Goal: Task Accomplishment & Management: Manage account settings

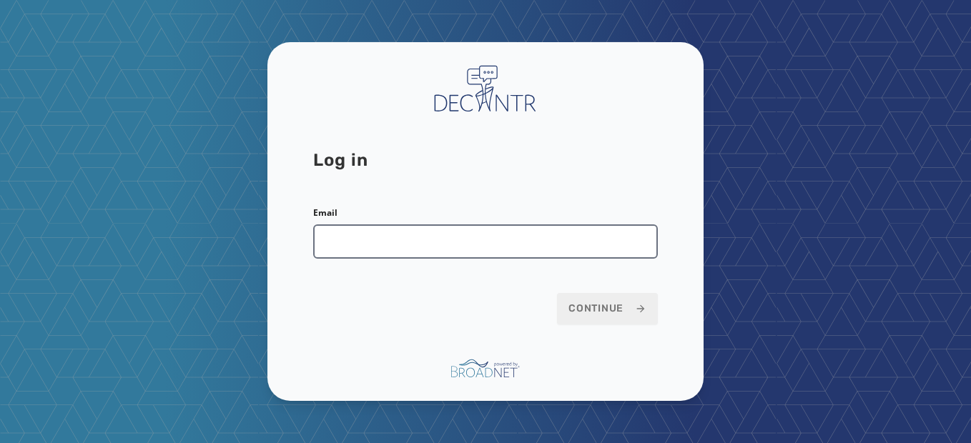
click at [398, 252] on input "Email" at bounding box center [485, 242] width 345 height 34
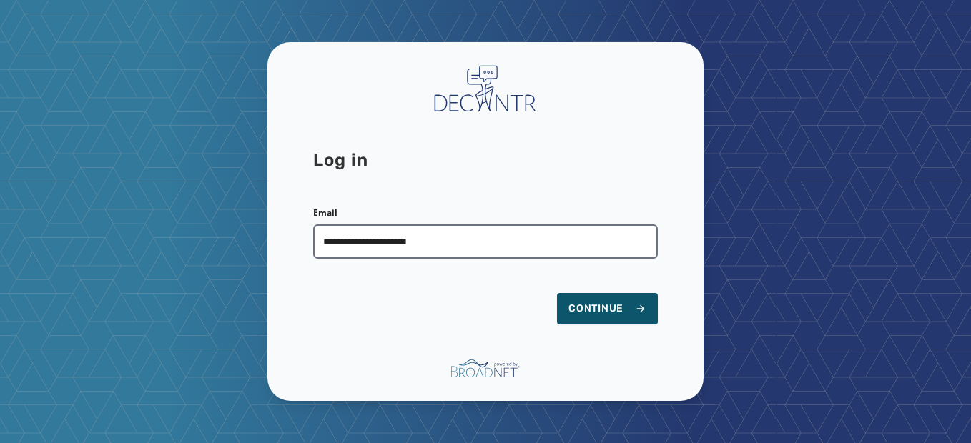
type input "**********"
click at [557, 293] on button "Continue" at bounding box center [607, 308] width 101 height 31
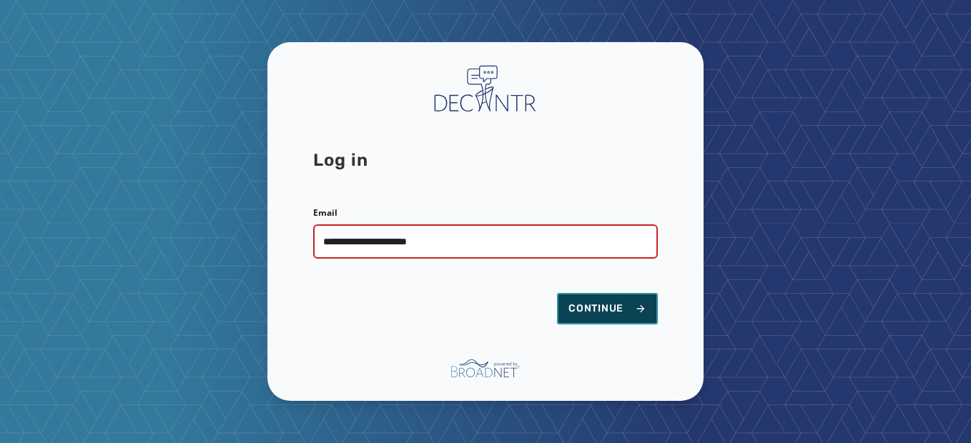
click at [614, 308] on span "Continue" at bounding box center [608, 309] width 78 height 14
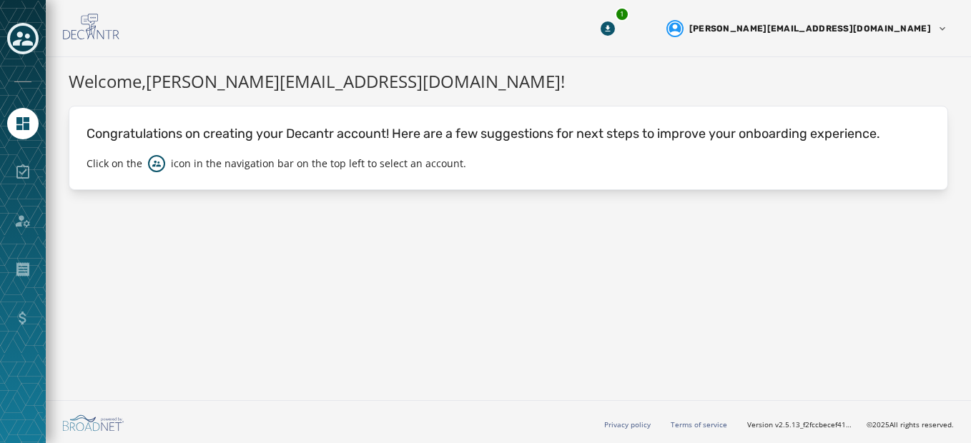
click at [17, 46] on icon "Toggle account select drawer" at bounding box center [23, 39] width 20 height 20
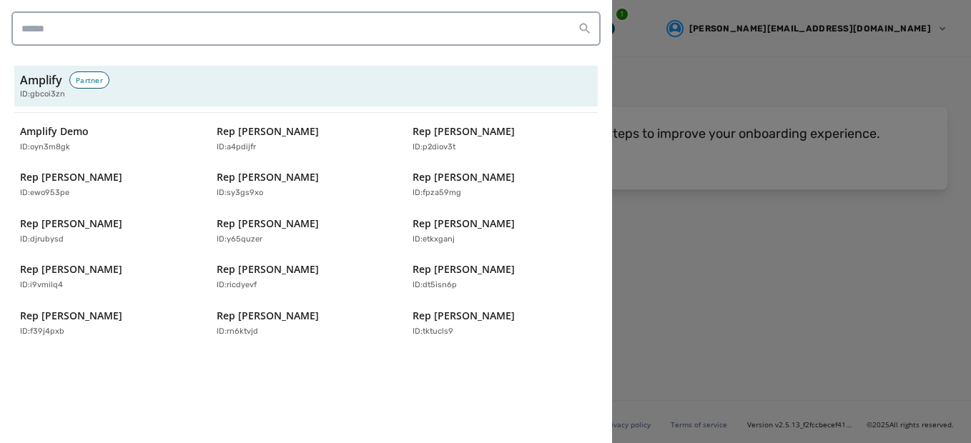
click at [278, 160] on div "Amplify Demo ID: oyn3m8gk Rep [PERSON_NAME] ID: a4pdijfr Rep [PERSON_NAME] ID: …" at bounding box center [306, 231] width 584 height 225
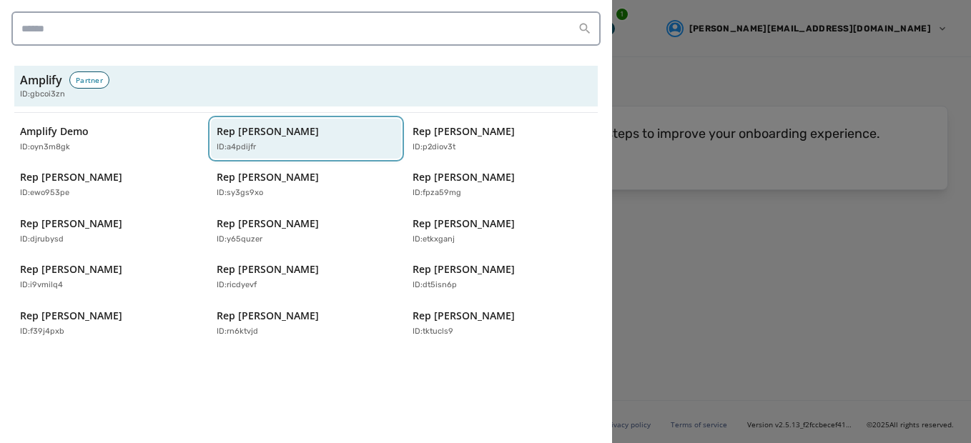
click at [278, 142] on div "ID: a4pdijfr" at bounding box center [299, 148] width 165 height 12
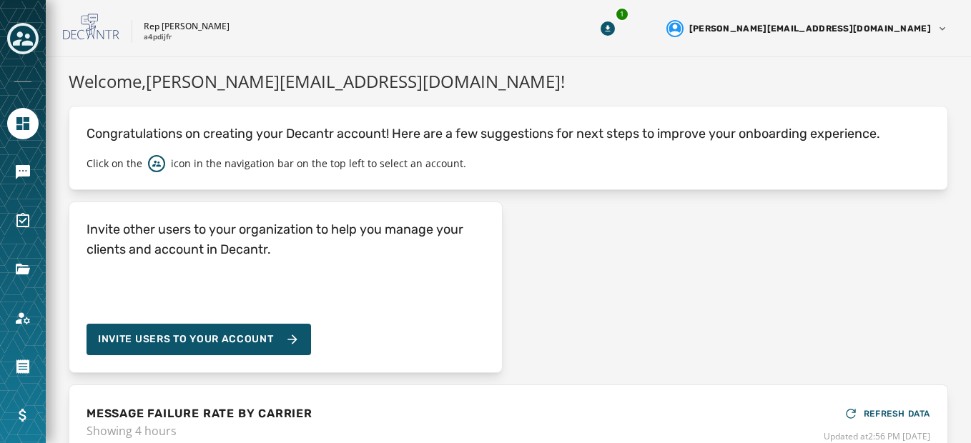
click at [355, 20] on div "Rep [PERSON_NAME] a4pdijfr" at bounding box center [309, 29] width 492 height 30
click at [522, 204] on div "Invite other users to your organization to help you manage your clients and acc…" at bounding box center [509, 288] width 880 height 172
click at [516, 220] on div "Invite other users to your organization to help you manage your clients and acc…" at bounding box center [509, 288] width 880 height 172
click at [515, 207] on div "Invite other users to your organization to help you manage your clients and acc…" at bounding box center [509, 288] width 880 height 172
click at [515, 205] on div "Invite other users to your organization to help you manage your clients and acc…" at bounding box center [509, 288] width 880 height 172
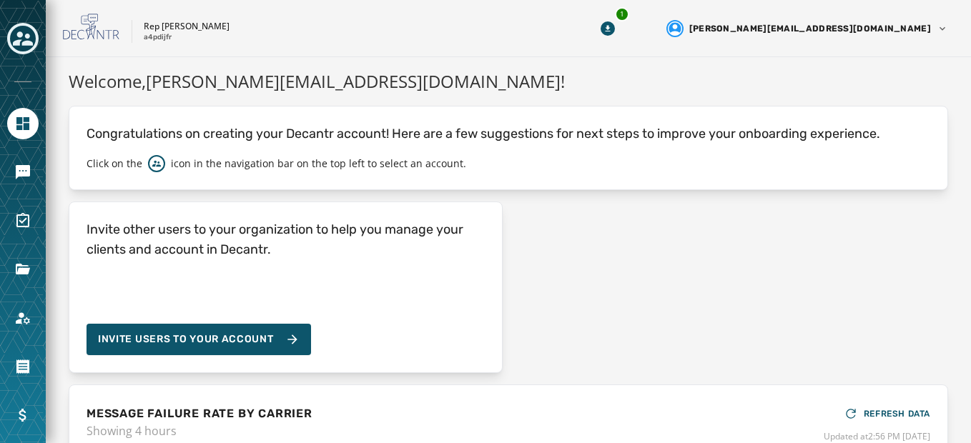
click at [527, 217] on div "Invite other users to your organization to help you manage your clients and acc…" at bounding box center [509, 288] width 880 height 172
click at [614, 274] on div "Invite other users to your organization to help you manage your clients and acc…" at bounding box center [509, 288] width 880 height 172
click at [521, 228] on div "Invite other users to your organization to help you manage your clients and acc…" at bounding box center [509, 288] width 880 height 172
click at [555, 236] on div "Invite other users to your organization to help you manage your clients and acc…" at bounding box center [509, 288] width 880 height 172
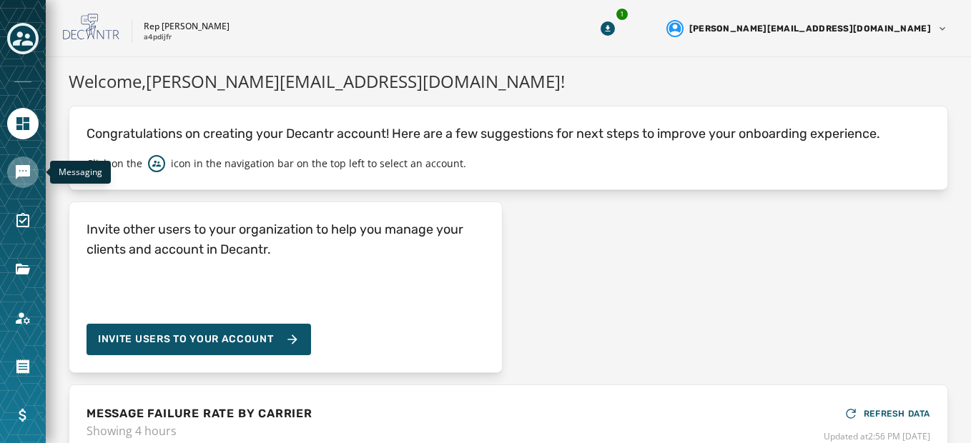
click at [29, 162] on link "Navigate to Messaging" at bounding box center [22, 172] width 31 height 31
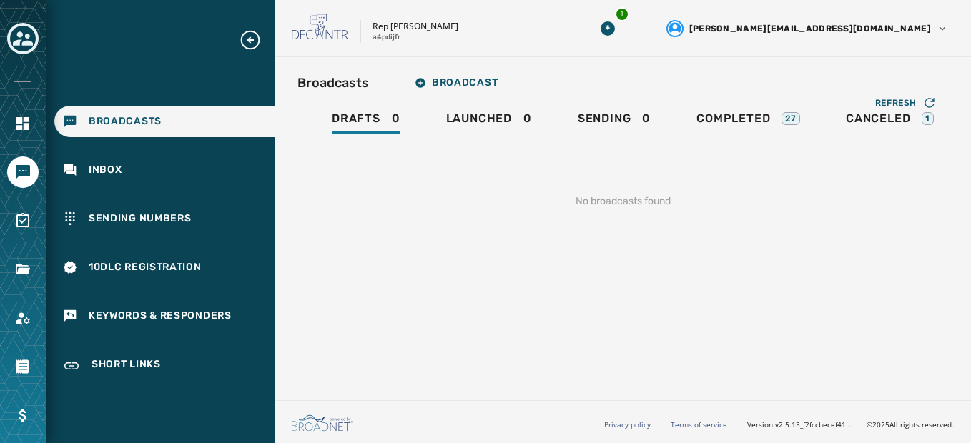
click at [555, 29] on div "Rep [PERSON_NAME] a4pdijfr" at bounding box center [423, 29] width 263 height 30
click at [452, 86] on span "Broadcast" at bounding box center [456, 82] width 83 height 11
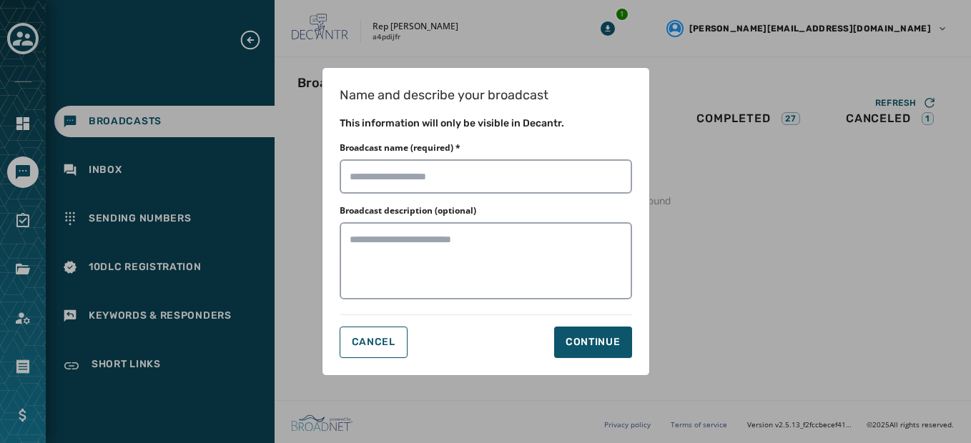
click at [377, 358] on div "Name and describe your broadcast This information will only be visible in Decan…" at bounding box center [486, 221] width 328 height 309
click at [378, 361] on div "Name and describe your broadcast This information will only be visible in Decan…" at bounding box center [486, 221] width 328 height 309
click at [372, 338] on span "Cancel" at bounding box center [374, 342] width 44 height 11
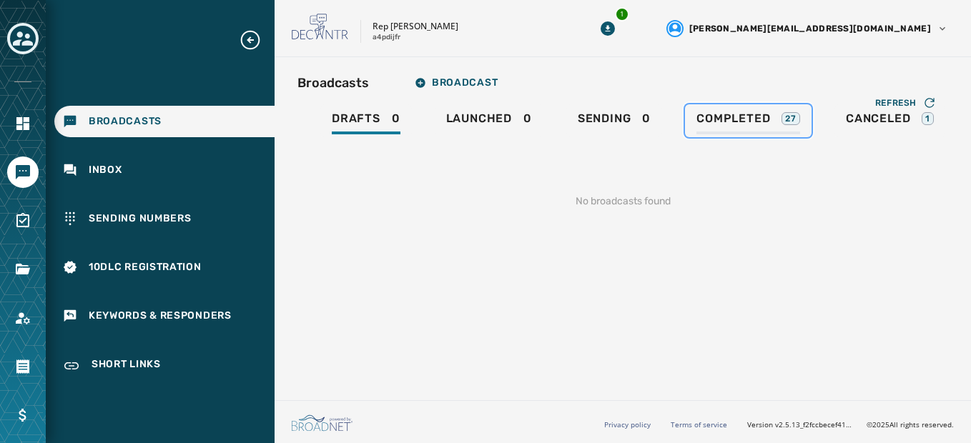
click at [707, 121] on span "Completed" at bounding box center [734, 119] width 74 height 14
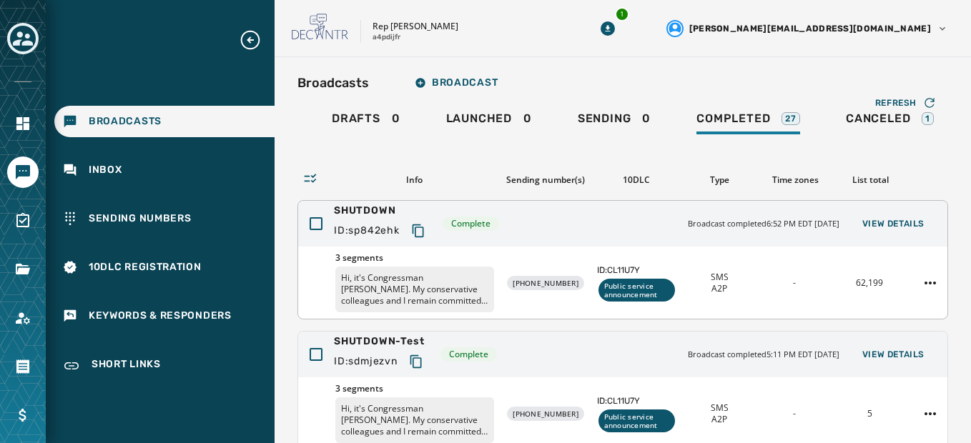
click at [538, 257] on div "3 segments Hi, it's Congressman [PERSON_NAME]. My conservative colleagues and I…" at bounding box center [622, 283] width 649 height 72
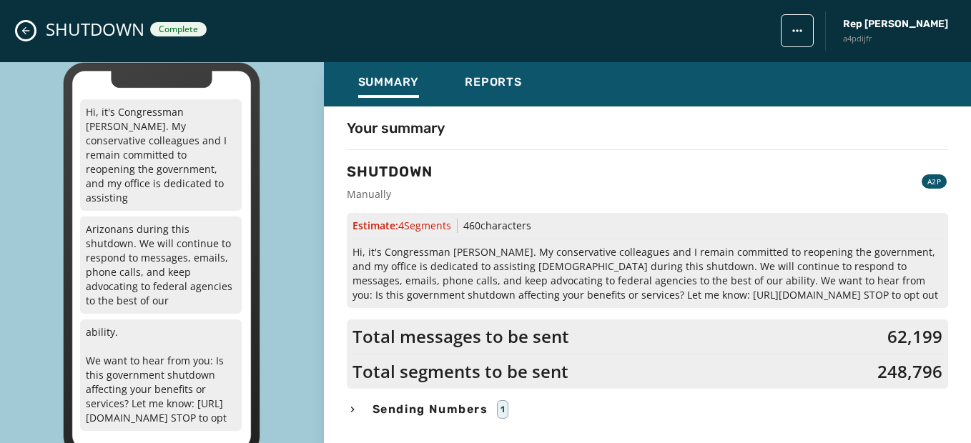
scroll to position [59, 0]
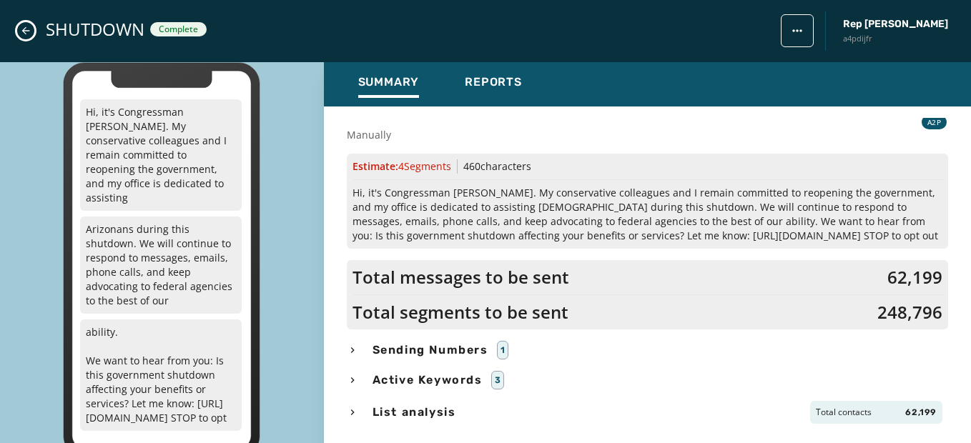
click at [358, 345] on icon "button" at bounding box center [352, 350] width 11 height 11
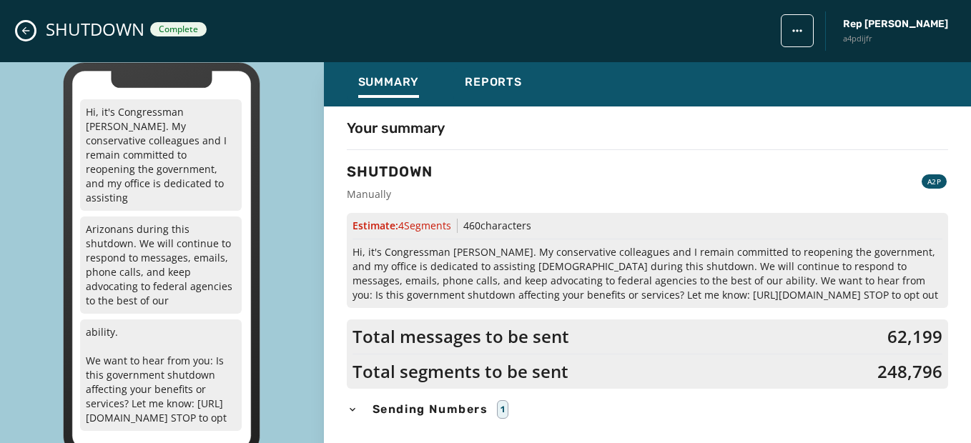
scroll to position [108, 0]
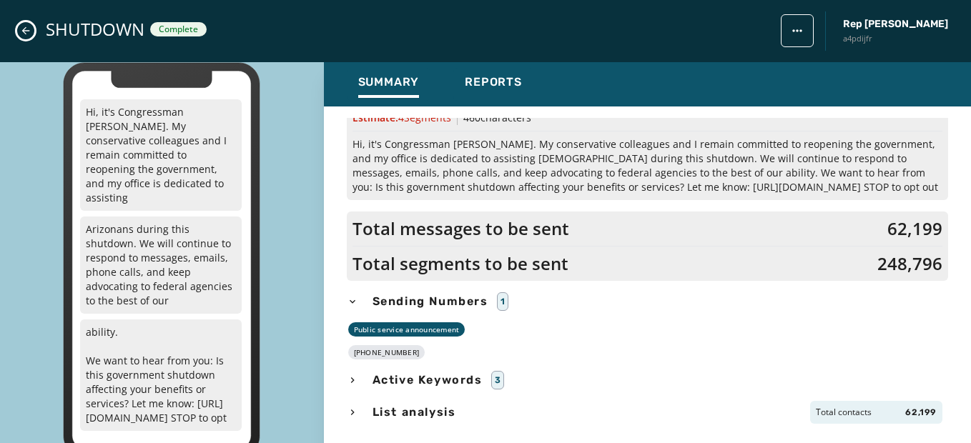
click at [353, 375] on icon "button" at bounding box center [352, 380] width 11 height 11
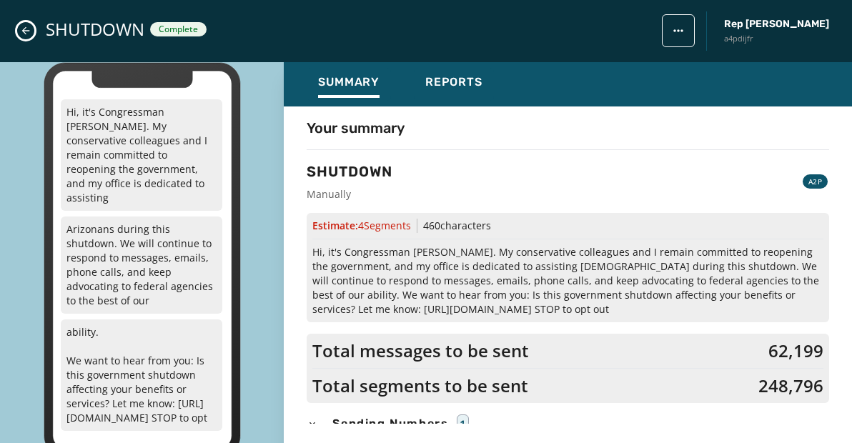
scroll to position [148, 0]
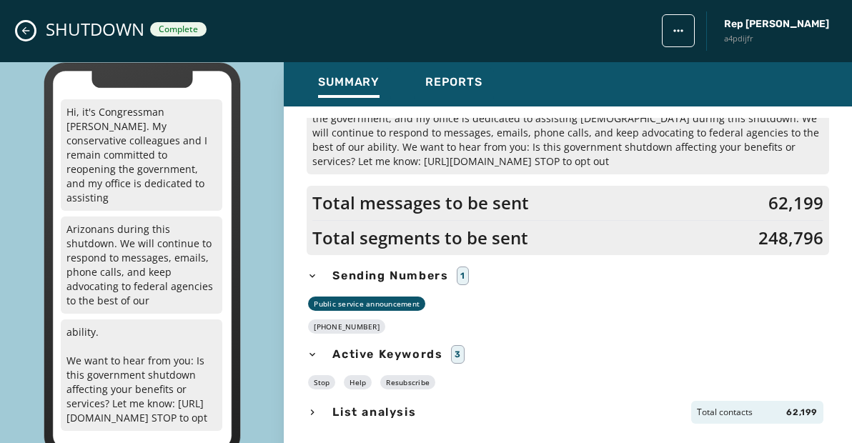
click at [365, 277] on span "Sending Numbers" at bounding box center [391, 275] width 122 height 17
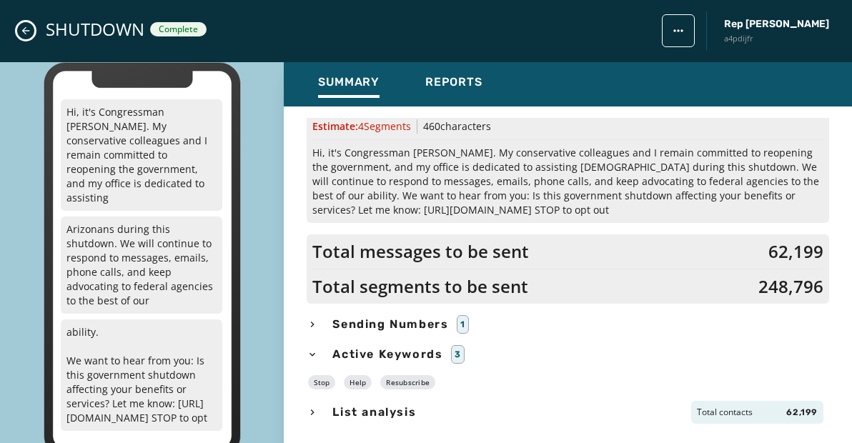
scroll to position [99, 0]
click at [345, 326] on span "Sending Numbers" at bounding box center [391, 324] width 122 height 17
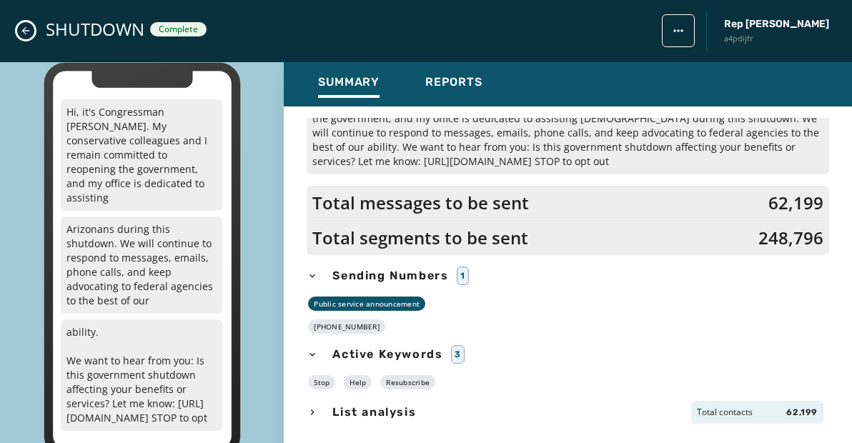
scroll to position [0, 0]
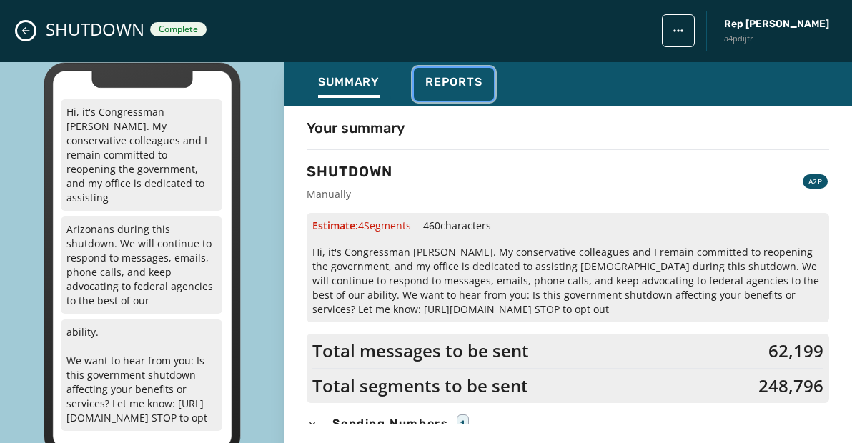
click at [446, 83] on span "Reports" at bounding box center [454, 82] width 57 height 14
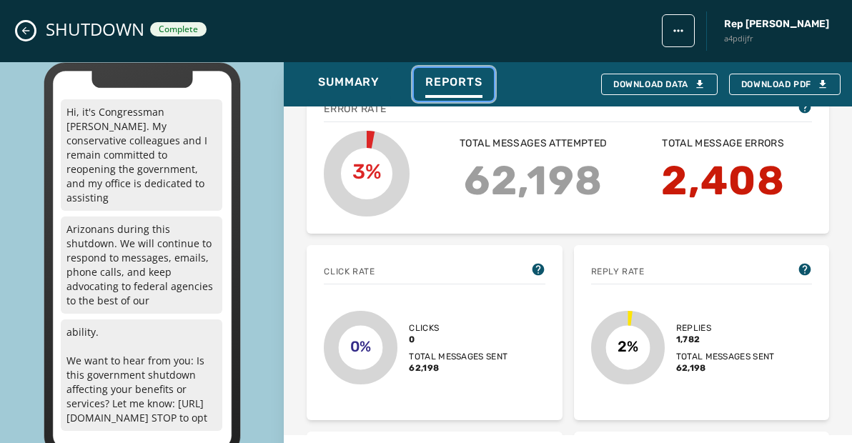
scroll to position [366, 0]
drag, startPoint x: 706, startPoint y: 350, endPoint x: 677, endPoint y: 353, distance: 29.4
click at [677, 362] on span "62,198" at bounding box center [692, 367] width 30 height 11
copy span "62,198"
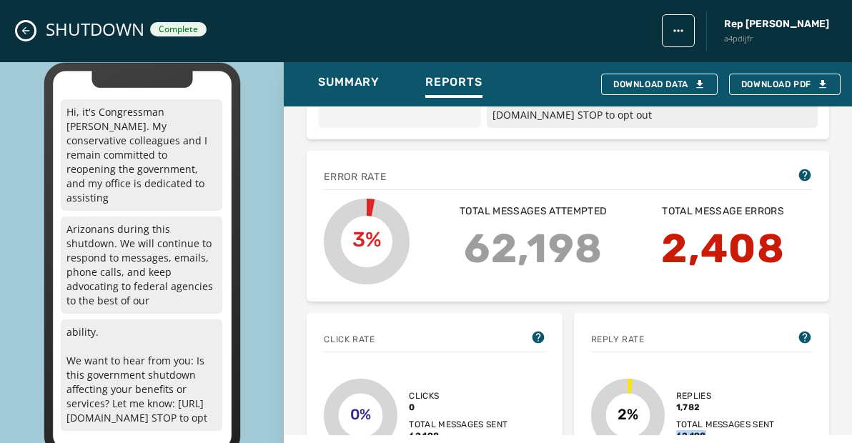
scroll to position [363, 0]
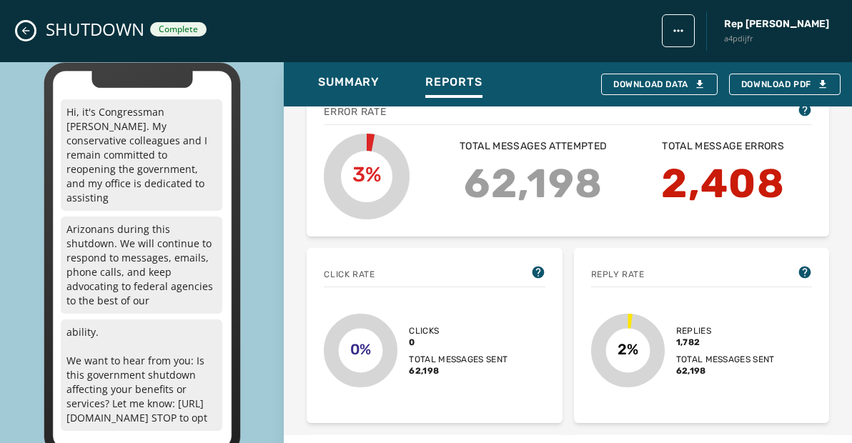
click at [566, 266] on div "Click rate 0% Clicks 0 Total messages sent 62,198 Reply rate 2% Replies 1,782 T…" at bounding box center [568, 429] width 523 height 362
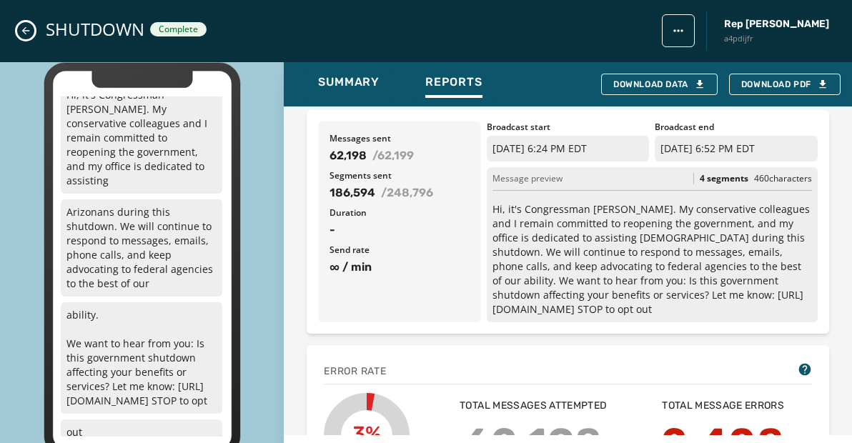
scroll to position [0, 0]
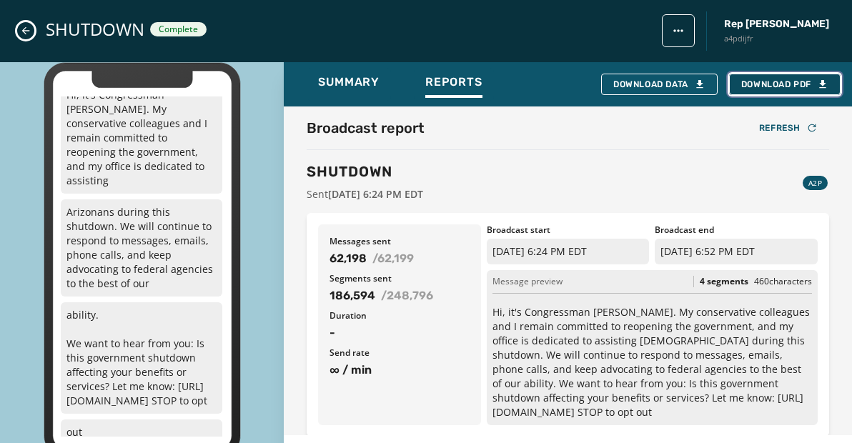
click at [762, 86] on span "Download PDF" at bounding box center [785, 84] width 87 height 11
click at [18, 30] on button "Close admin drawer" at bounding box center [25, 30] width 17 height 17
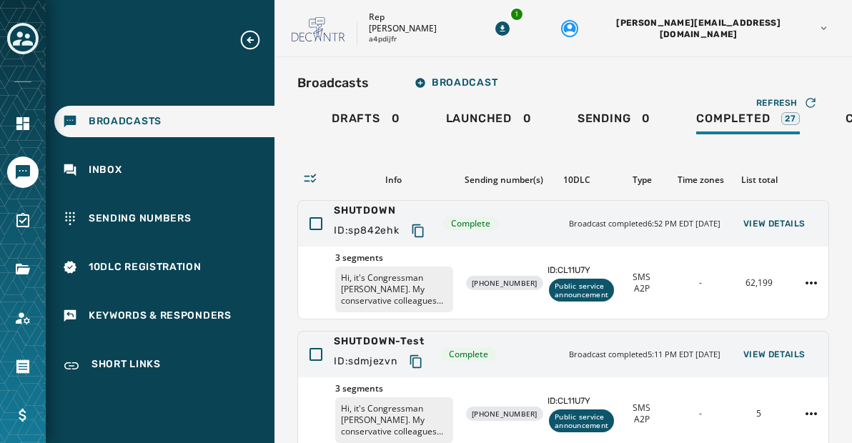
click at [450, 19] on div "Rep [PERSON_NAME] a4pdijfr" at bounding box center [371, 28] width 158 height 34
click at [24, 225] on icon "Navigate to Surveys" at bounding box center [22, 220] width 17 height 17
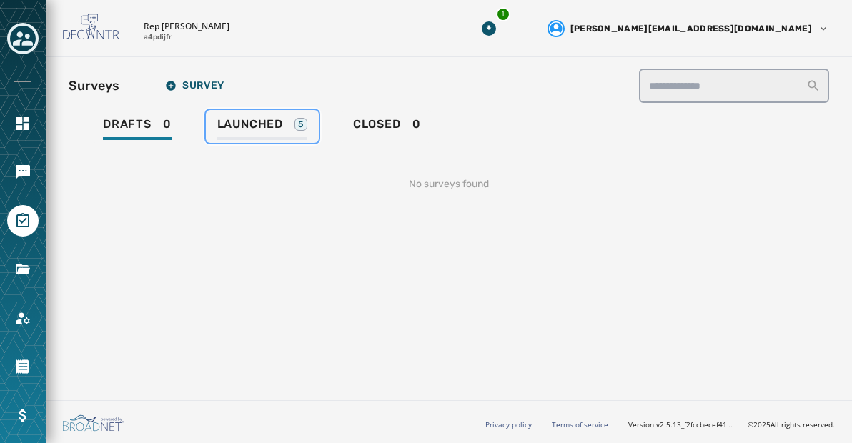
click at [231, 124] on span "Launched" at bounding box center [250, 124] width 66 height 14
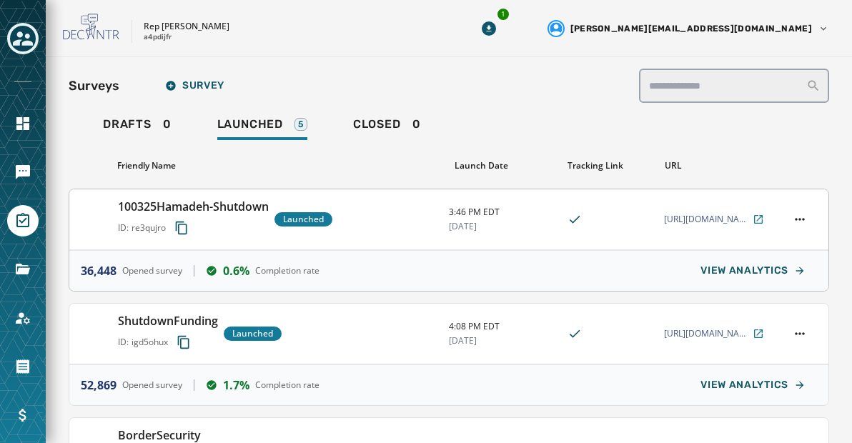
click at [222, 228] on div "ID: re3qujro" at bounding box center [193, 228] width 151 height 26
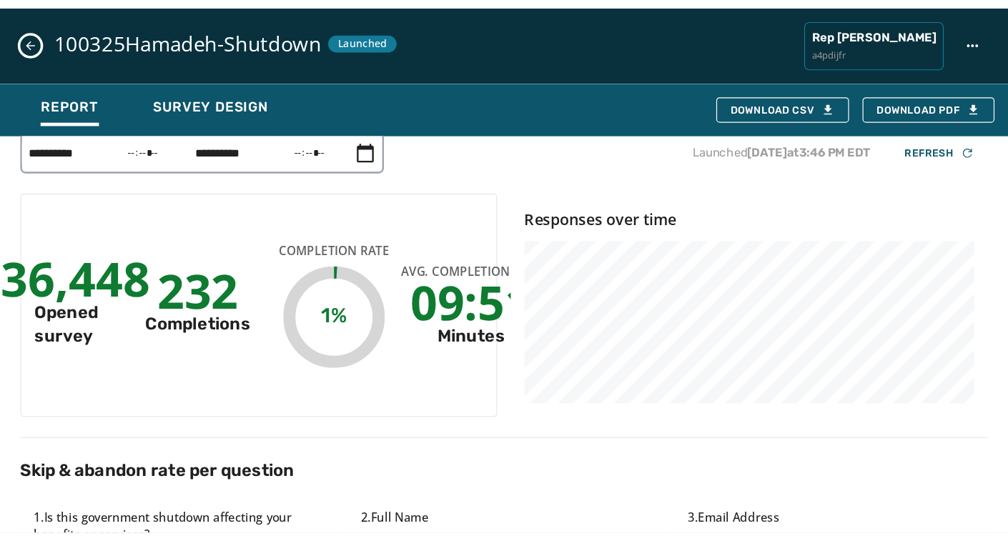
scroll to position [11, 0]
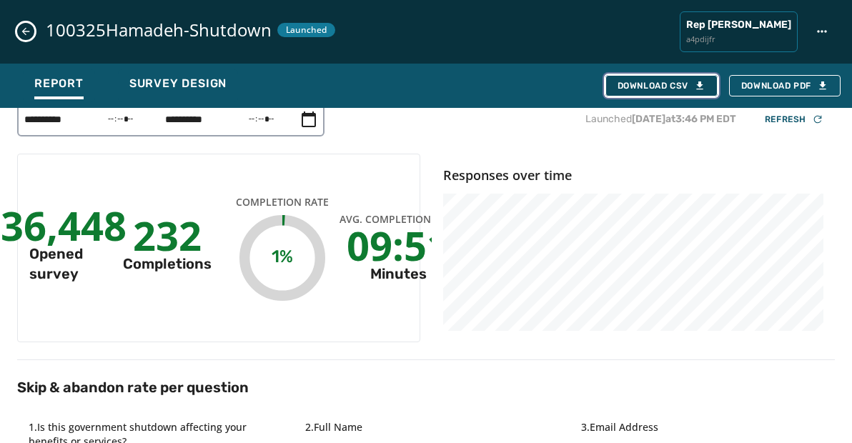
click at [639, 82] on div "Download CSV" at bounding box center [662, 85] width 88 height 11
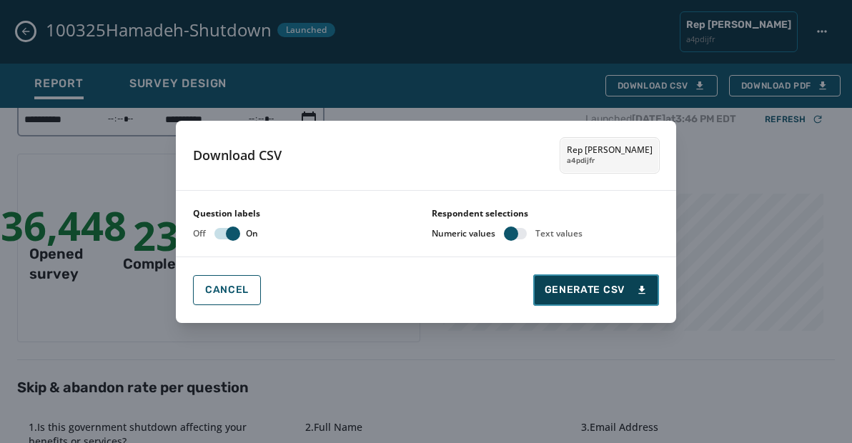
click at [555, 284] on span "Generate CSV" at bounding box center [596, 290] width 103 height 14
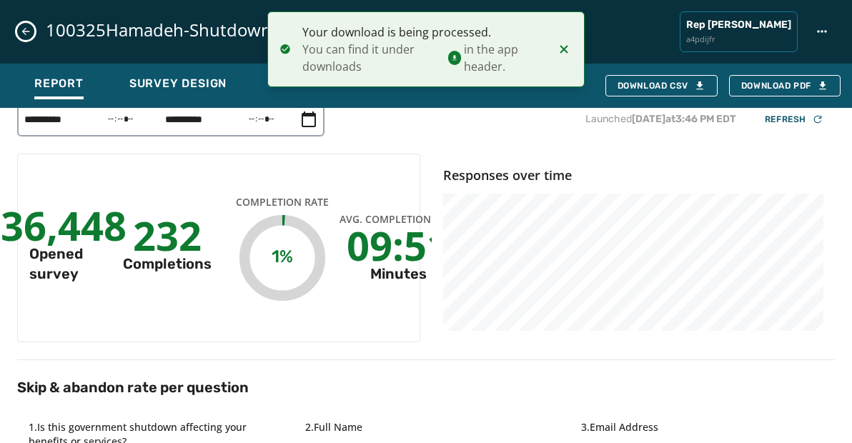
click at [19, 34] on button "Close survey details drawer" at bounding box center [25, 31] width 17 height 17
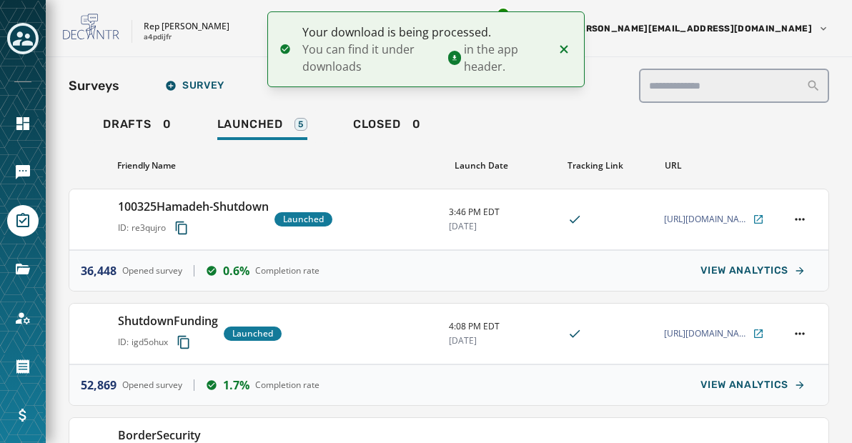
click at [496, 31] on icon "Download Menu" at bounding box center [489, 28] width 14 height 14
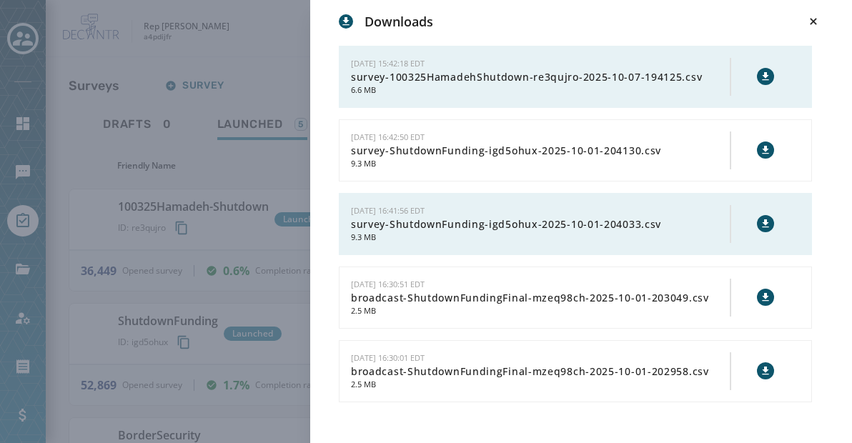
click at [686, 29] on div "Downloads" at bounding box center [581, 21] width 485 height 20
click at [770, 82] on button at bounding box center [765, 76] width 17 height 17
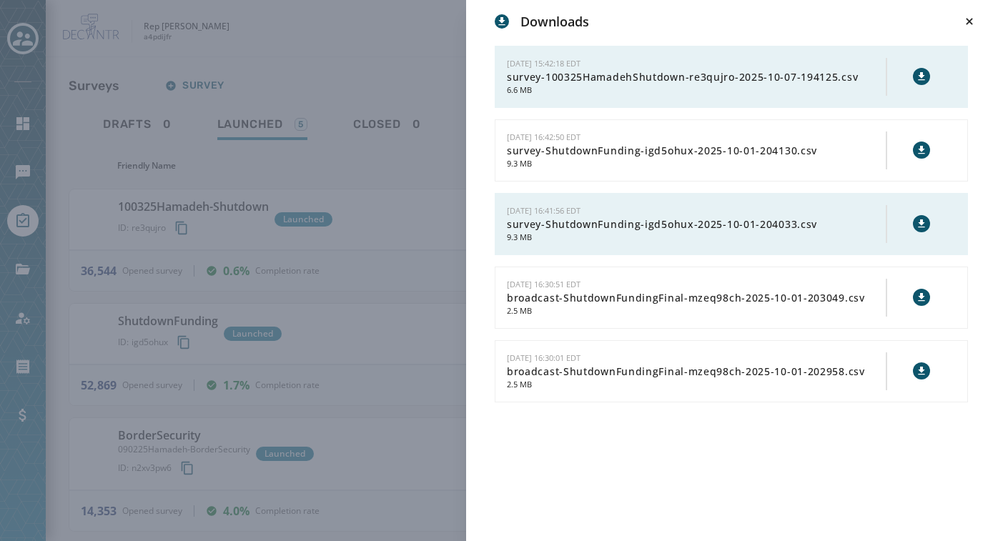
click at [664, 56] on div "[DATE] 15:42:18 EDT survey-100325HamadehShutdown-re3qujro-2025-10-07-194125.csv…" at bounding box center [731, 77] width 473 height 62
click at [968, 24] on icon at bounding box center [970, 21] width 14 height 14
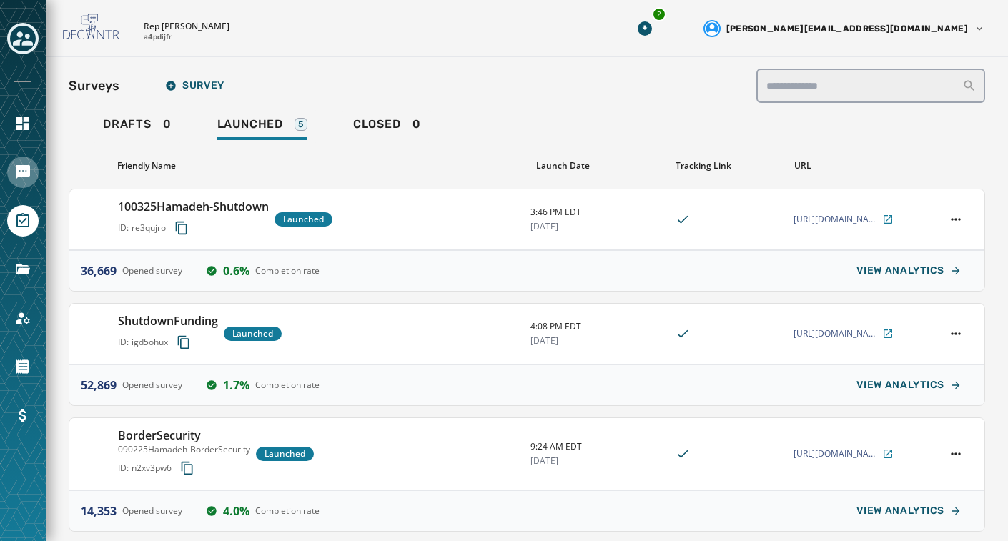
click at [22, 158] on link "Navigate to Messaging" at bounding box center [22, 172] width 31 height 31
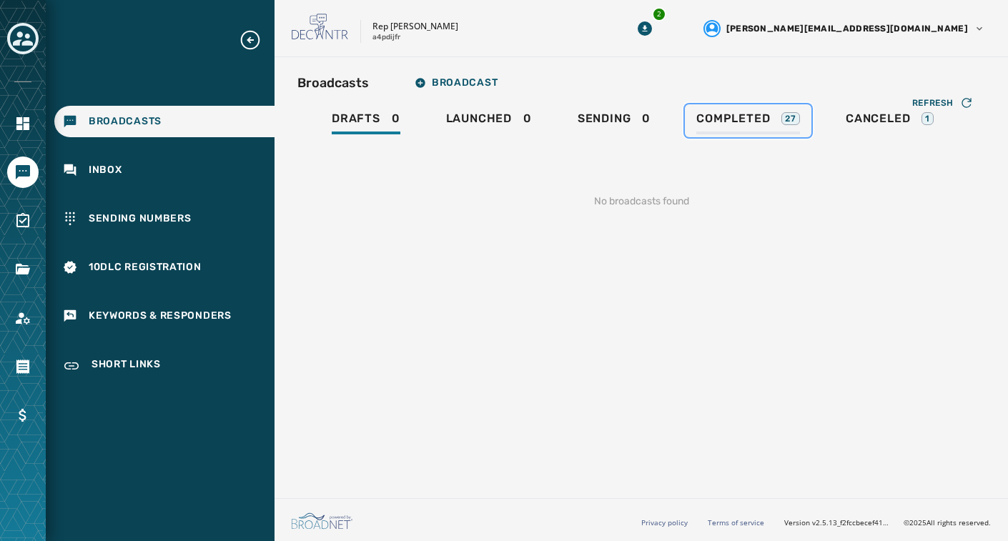
click at [739, 105] on link "Completed 27" at bounding box center [748, 120] width 127 height 33
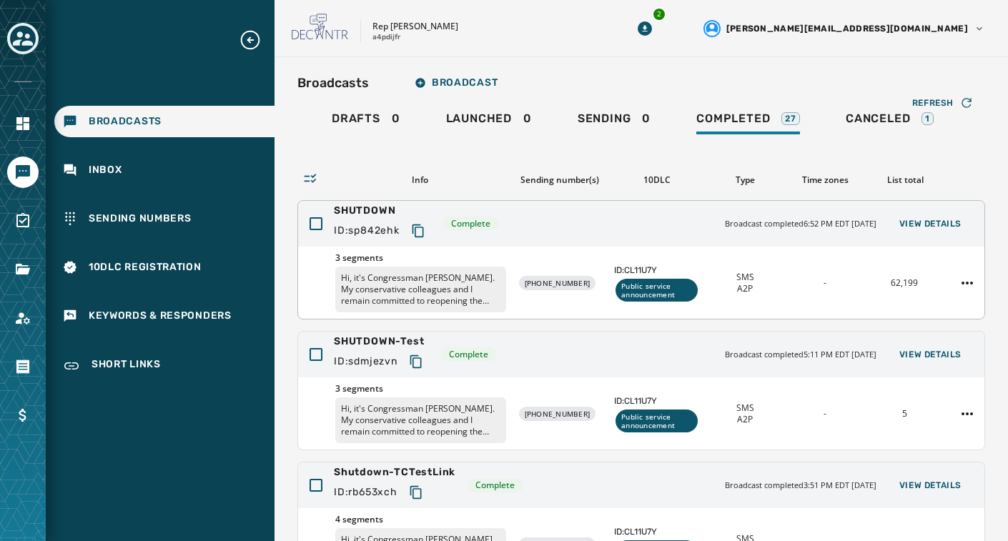
click at [572, 237] on div "SHUTDOWN ID: sp842ehk Complete Broadcast completed 6:52 PM EDT [DATE] View Deta…" at bounding box center [641, 224] width 687 height 46
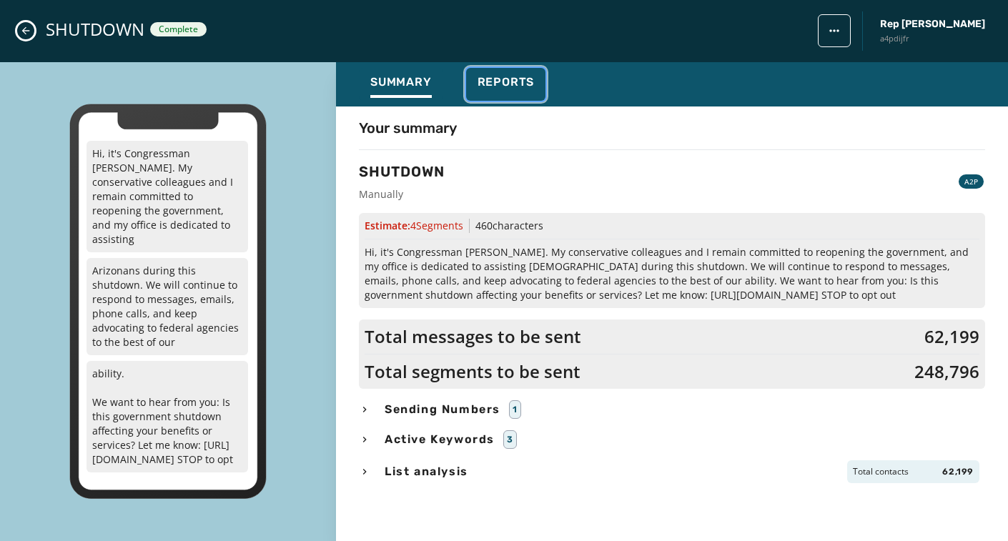
click at [518, 77] on span "Reports" at bounding box center [506, 82] width 57 height 14
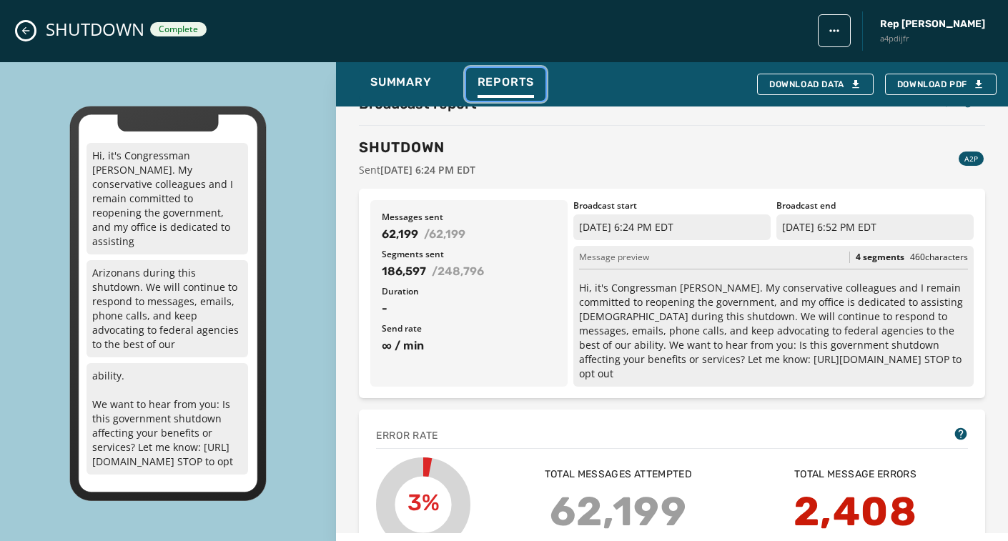
scroll to position [24, 0]
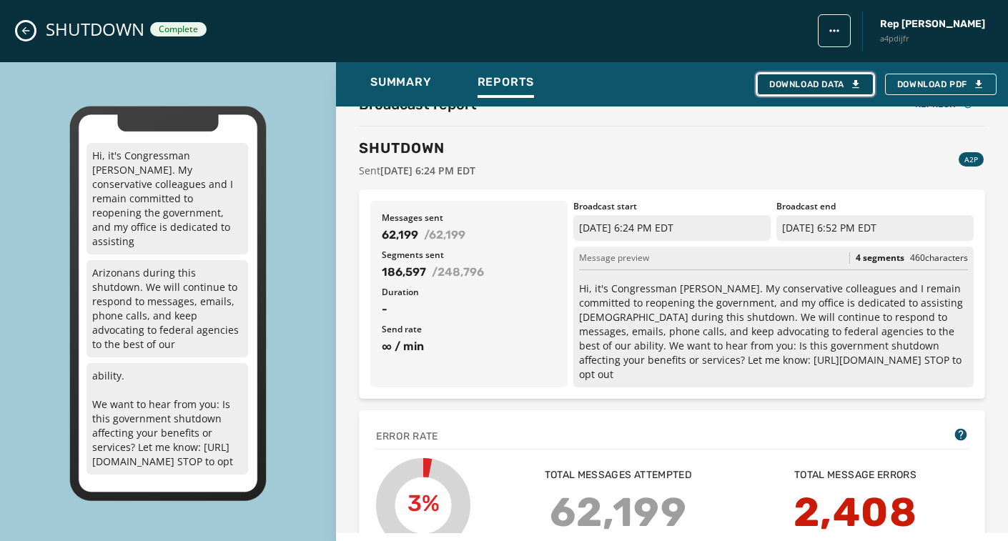
click at [800, 85] on div "Download Data" at bounding box center [815, 84] width 92 height 11
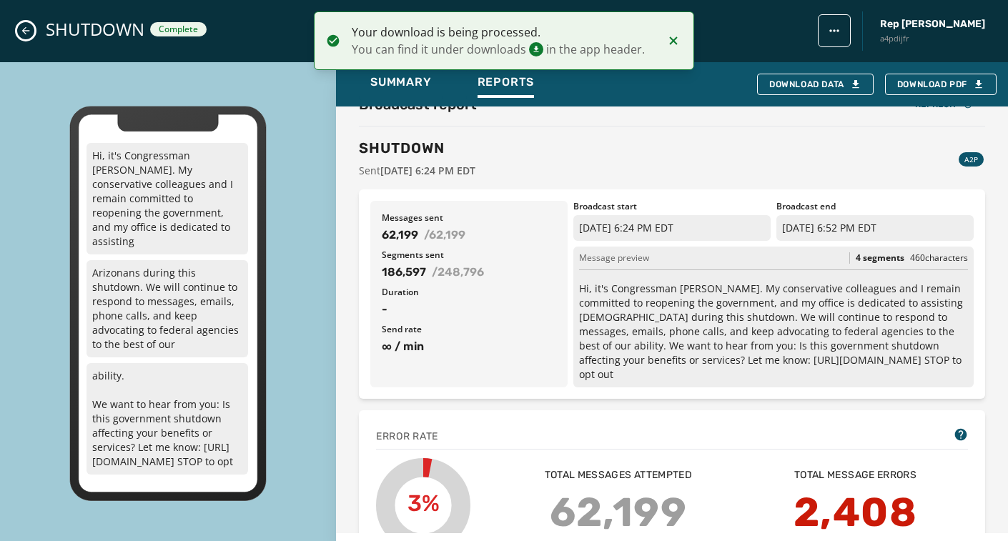
click at [24, 26] on icon "Close admin drawer" at bounding box center [25, 30] width 11 height 11
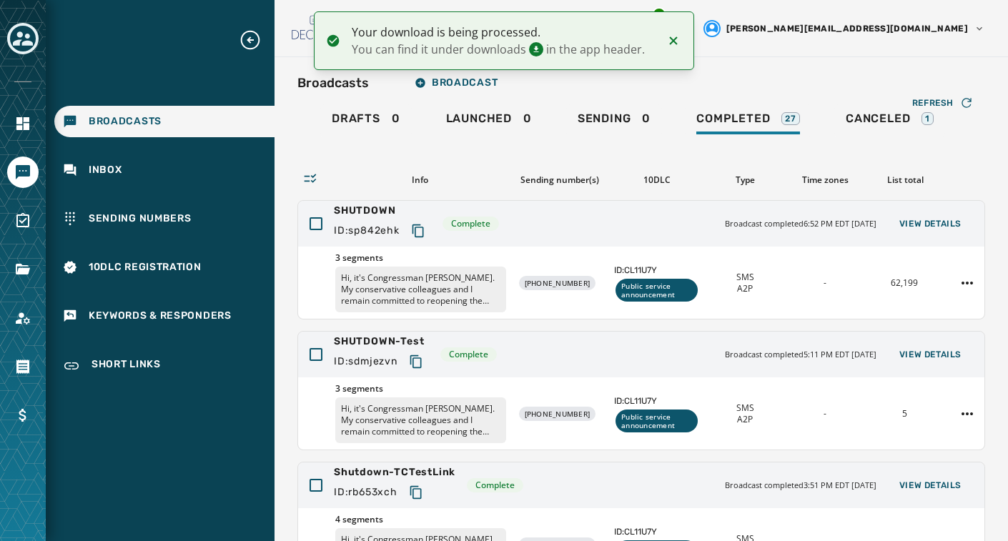
click at [658, 31] on button "2" at bounding box center [645, 29] width 26 height 26
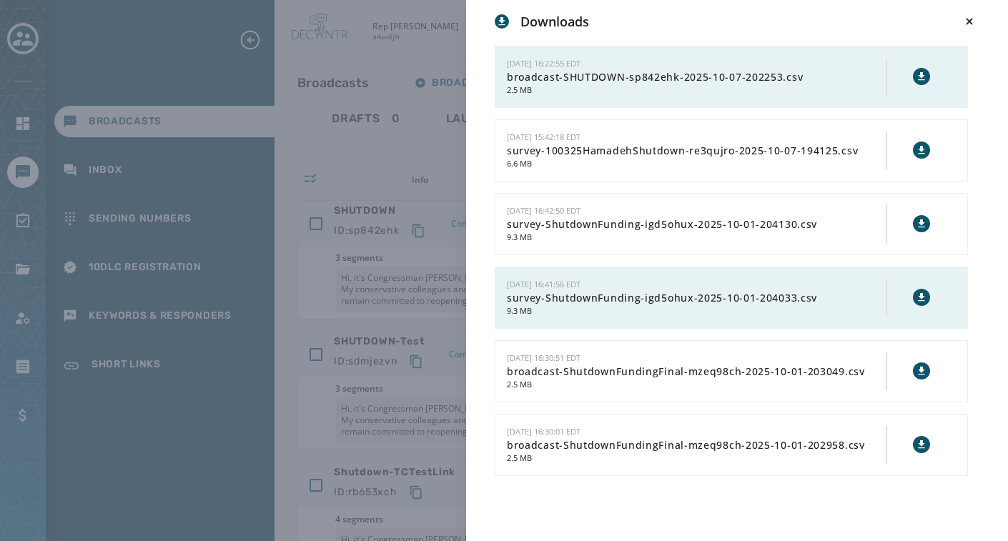
click at [918, 79] on icon at bounding box center [921, 76] width 11 height 11
